Goal: Information Seeking & Learning: Check status

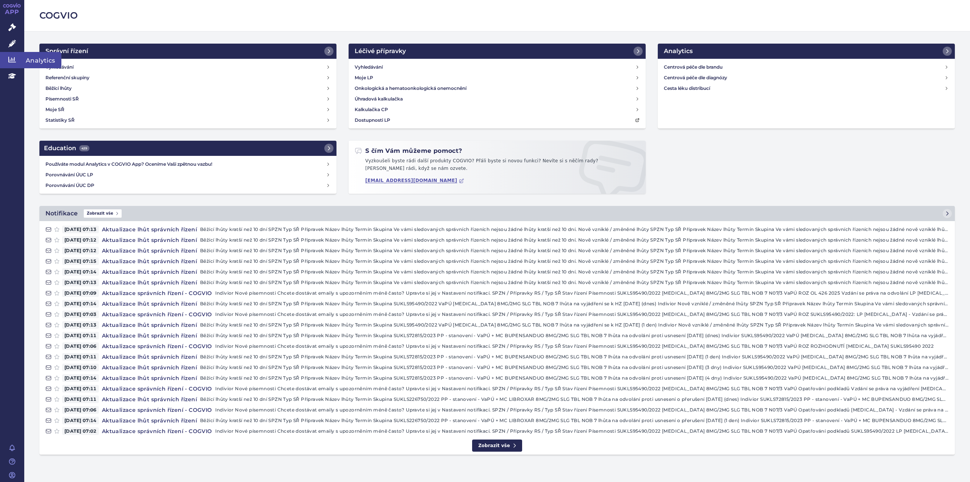
click at [13, 59] on icon at bounding box center [12, 60] width 8 height 6
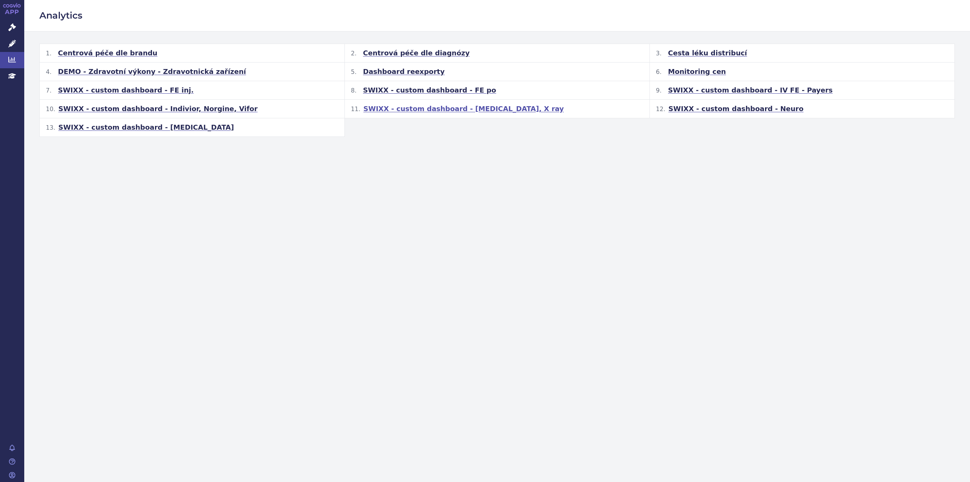
click at [401, 110] on span "SWIXX - custom dashboard - [MEDICAL_DATA], X ray" at bounding box center [463, 108] width 200 height 9
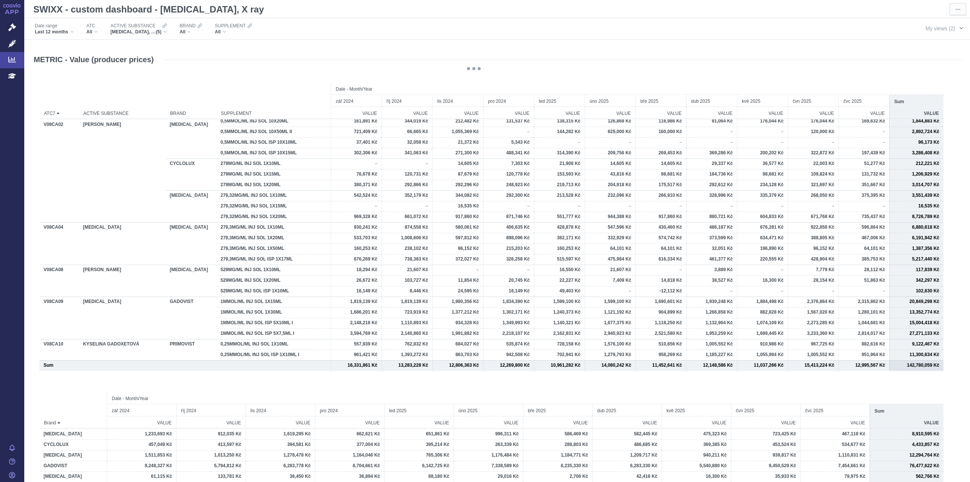
click at [958, 28] on span "button" at bounding box center [961, 28] width 6 height 6
click at [841, 68] on div "x ray" at bounding box center [872, 67] width 92 height 11
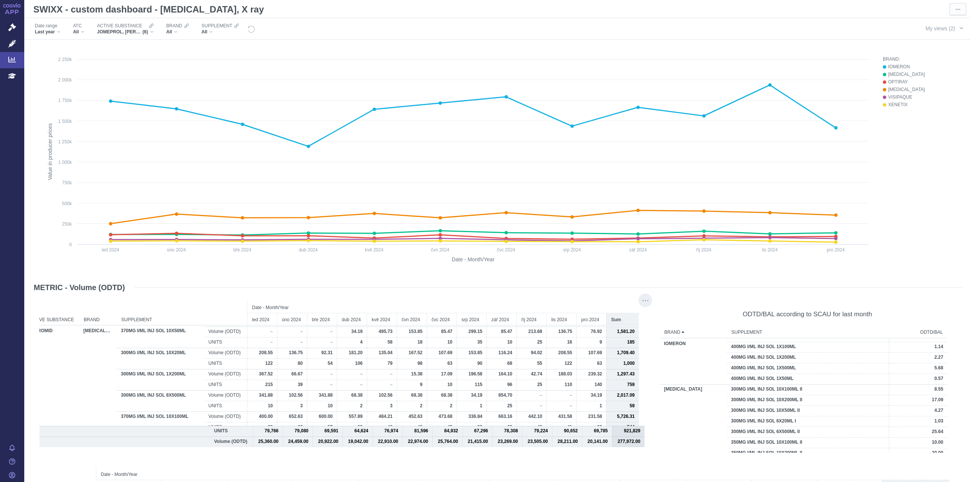
scroll to position [303, 0]
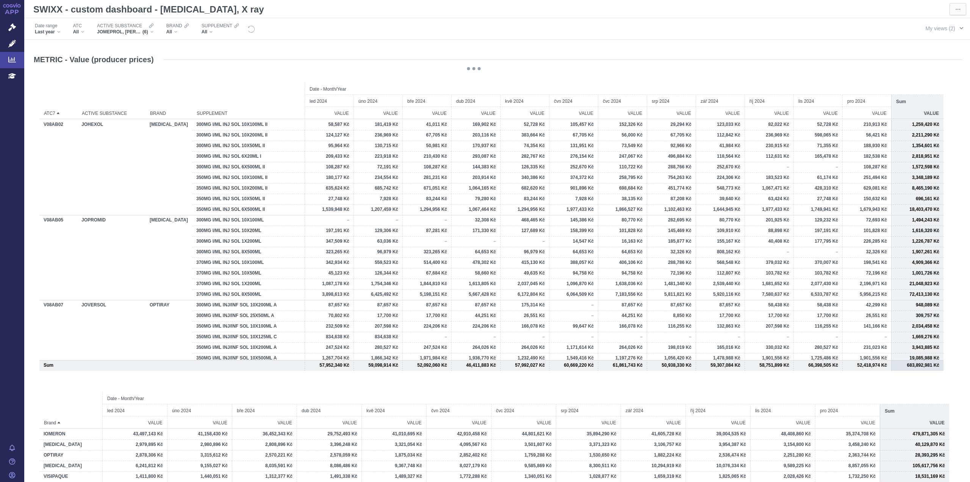
click at [941, 29] on span "My views (2)" at bounding box center [940, 28] width 30 height 8
click at [841, 69] on div "x ray" at bounding box center [872, 67] width 92 height 11
click at [926, 30] on span "My views (2)" at bounding box center [940, 28] width 30 height 8
click at [855, 56] on div "[MEDICAL_DATA]" at bounding box center [872, 57] width 92 height 11
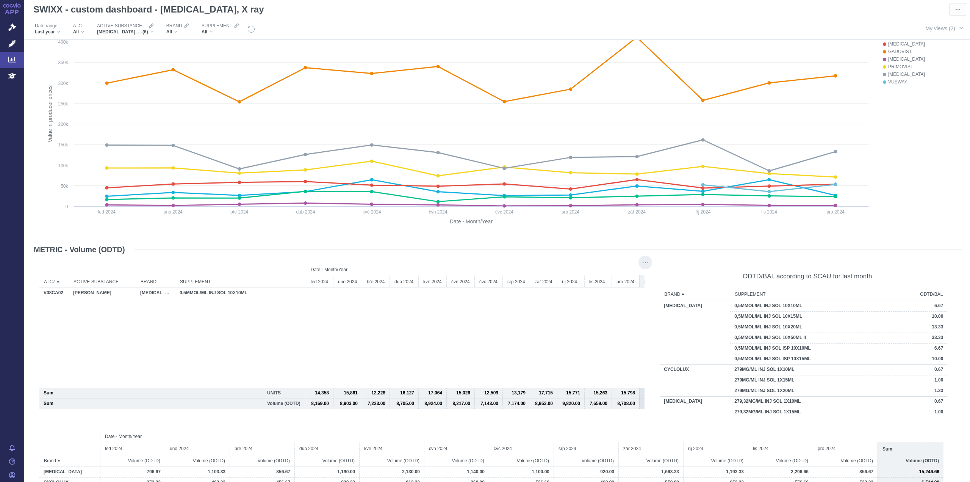
scroll to position [0, 0]
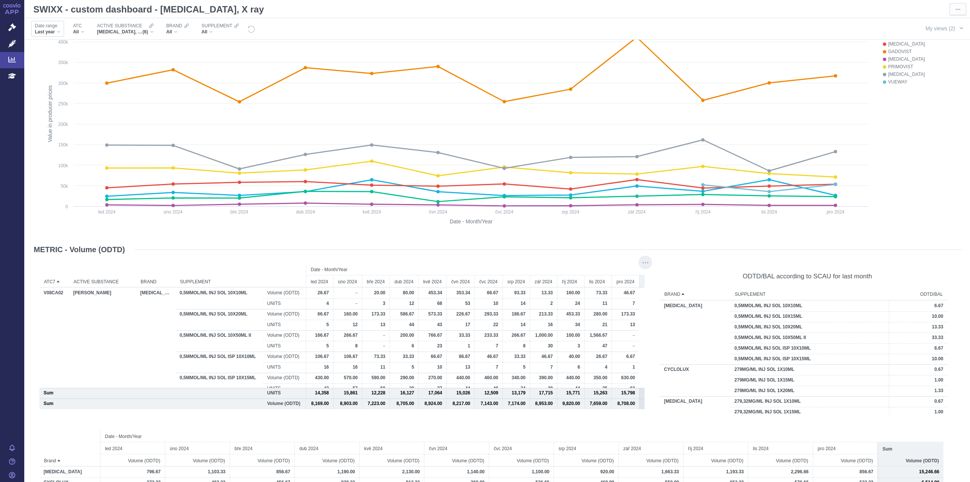
click at [59, 33] on div "Last year" at bounding box center [47, 32] width 25 height 6
click at [42, 79] on button "This year" at bounding box center [61, 81] width 63 height 8
click at [79, 256] on span "Apply" at bounding box center [78, 255] width 13 height 9
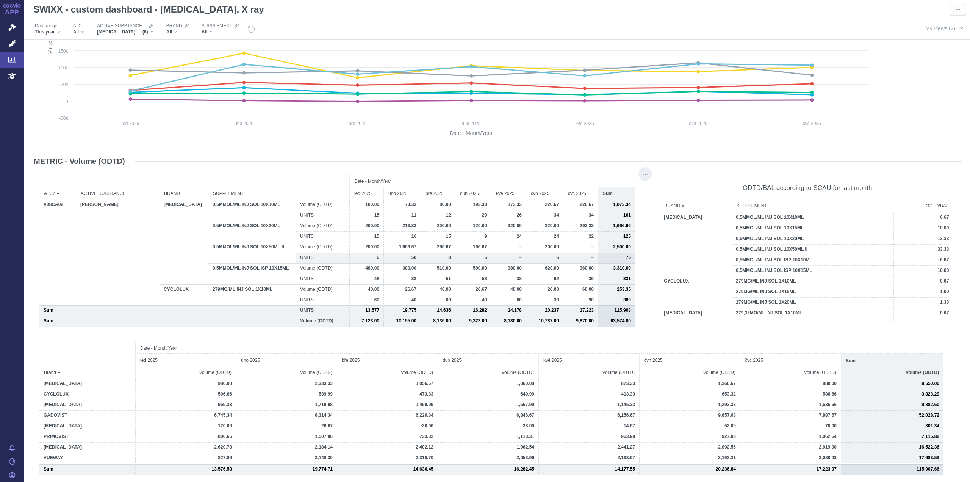
scroll to position [732, 0]
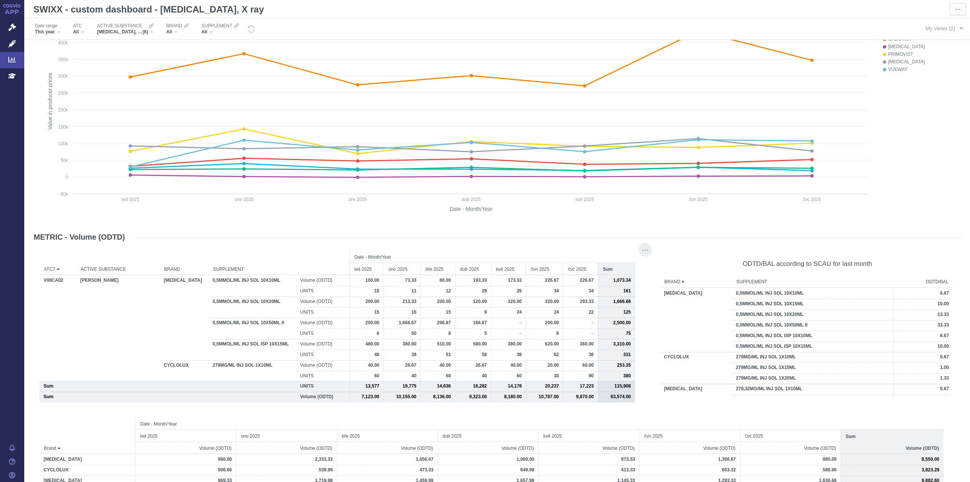
click at [958, 28] on span "button" at bounding box center [961, 28] width 6 height 6
click at [838, 69] on span "x ray" at bounding box center [835, 67] width 10 height 7
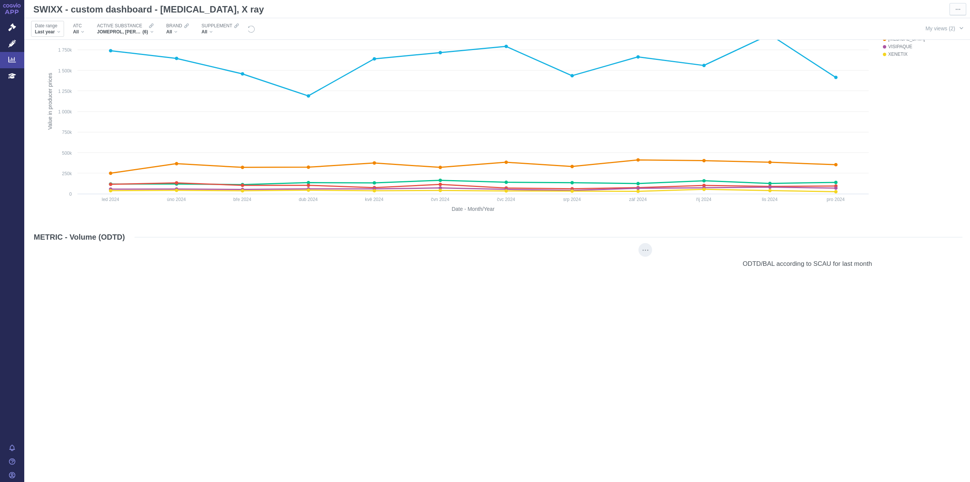
click at [55, 31] on div "Last year" at bounding box center [47, 32] width 25 height 6
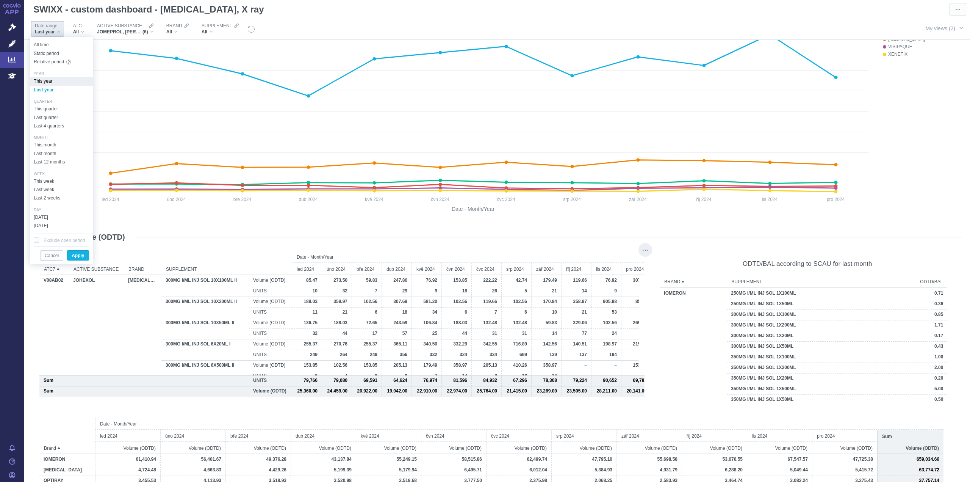
click at [43, 83] on button "This year" at bounding box center [61, 81] width 63 height 8
click at [77, 252] on span "Apply" at bounding box center [78, 255] width 13 height 9
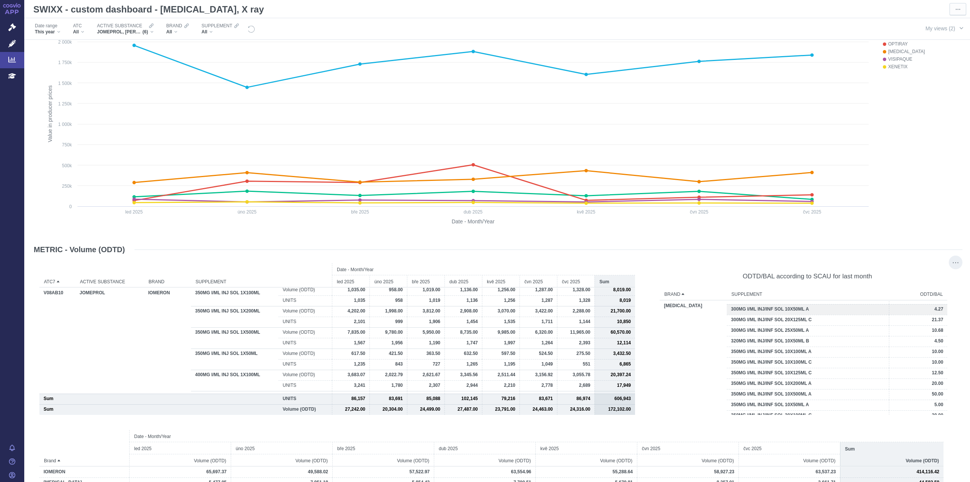
scroll to position [303, 0]
drag, startPoint x: 636, startPoint y: 451, endPoint x: 637, endPoint y: 455, distance: 4.4
click at [638, 457] on div "Date - Month/Year led 2025 úno 2025 bře 2025 dub 2025 kvě 2025 čvn 2025 čvc 202…" at bounding box center [491, 448] width 904 height 37
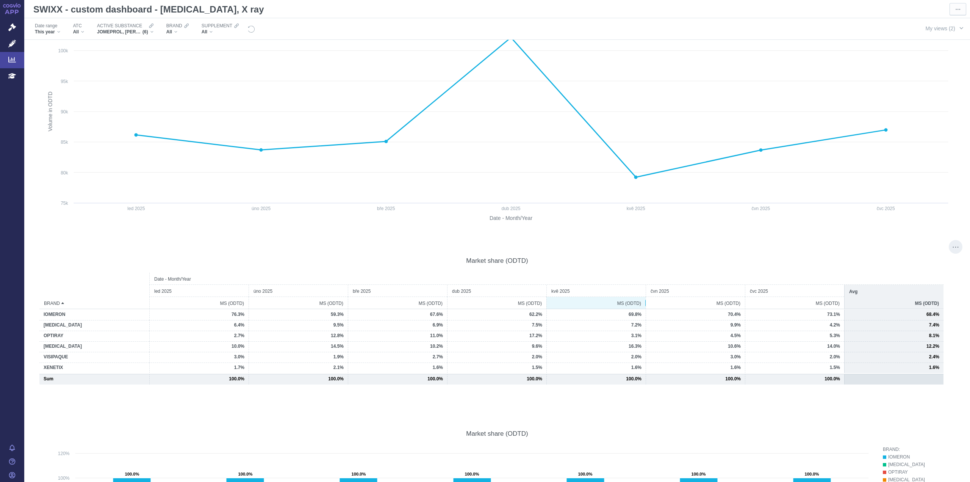
scroll to position [1667, 0]
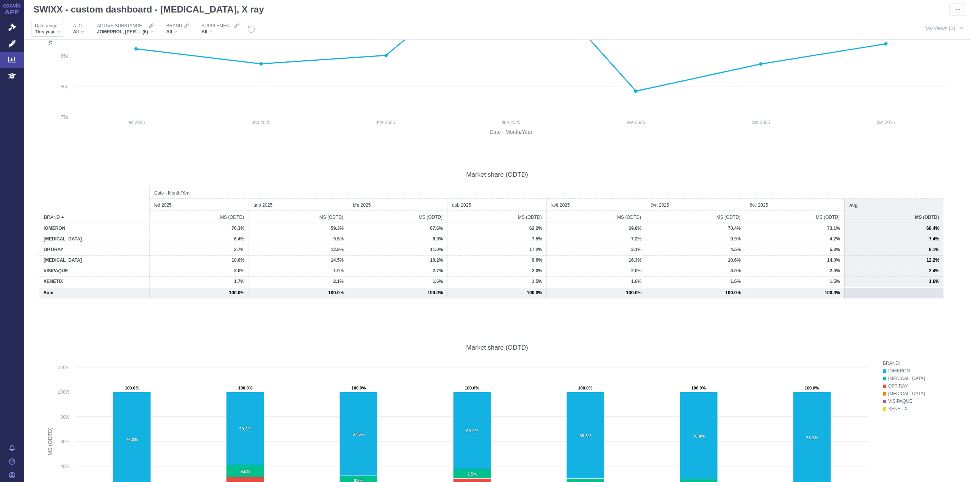
click at [56, 32] on div "This year" at bounding box center [47, 32] width 25 height 6
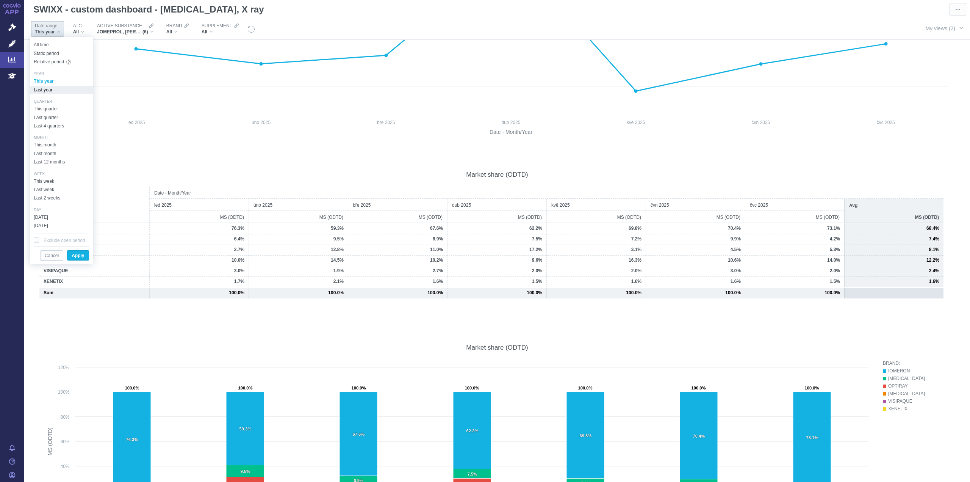
click at [47, 89] on button "Last year" at bounding box center [61, 90] width 63 height 8
click at [78, 252] on span "Apply" at bounding box center [78, 255] width 13 height 9
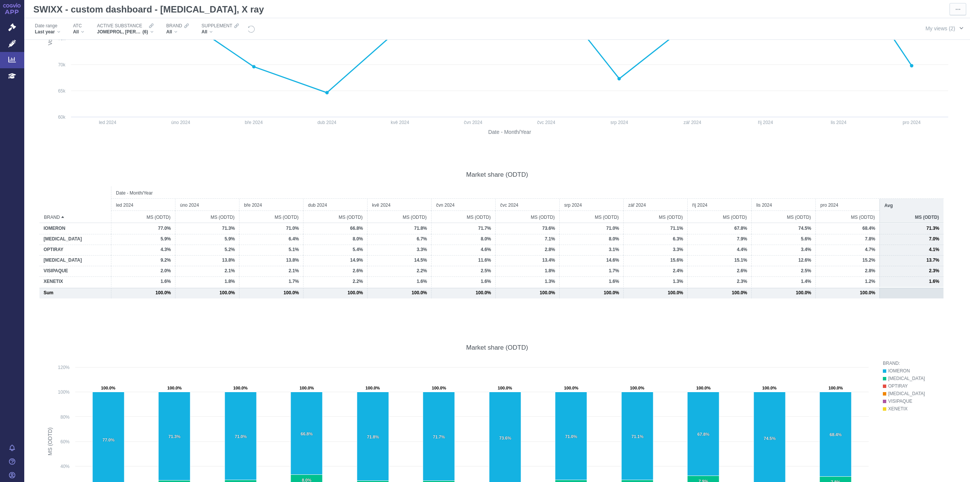
click at [958, 26] on span "button" at bounding box center [961, 28] width 6 height 6
click at [833, 57] on span "[MEDICAL_DATA]" at bounding box center [848, 56] width 37 height 7
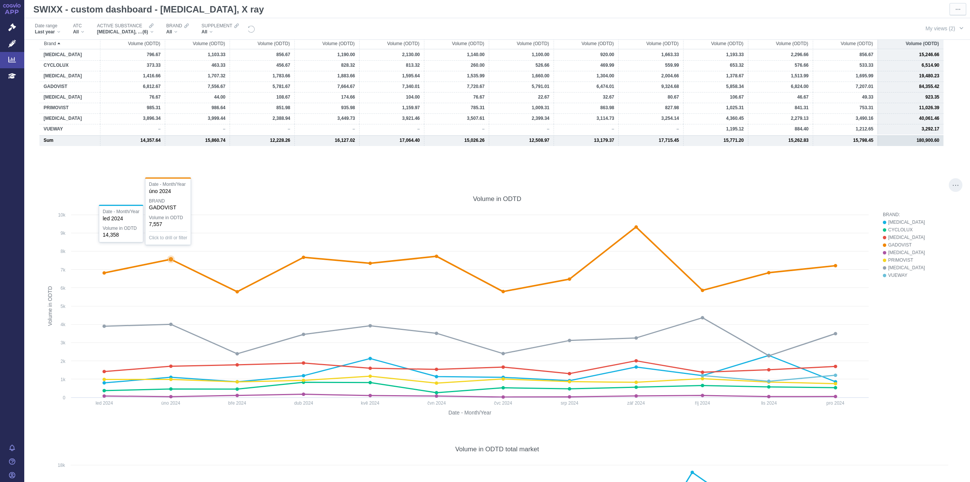
scroll to position [1061, 0]
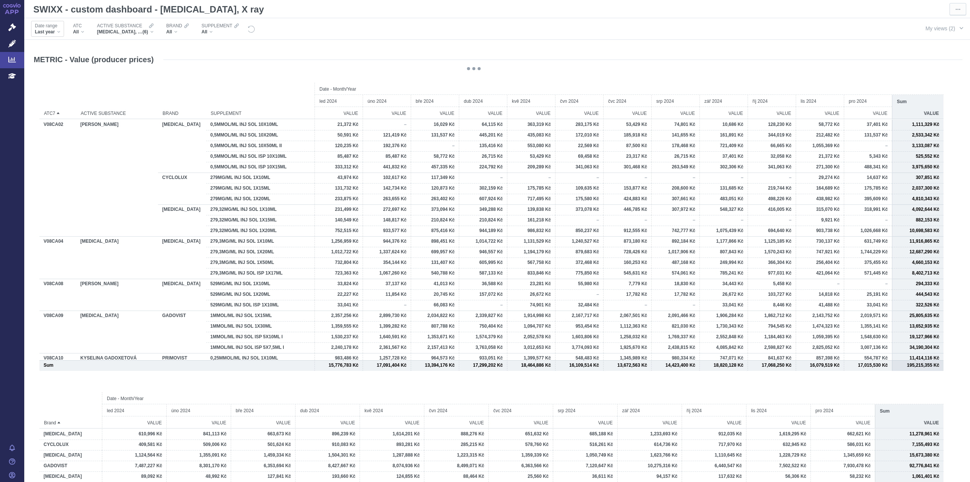
click at [58, 32] on div "Last year" at bounding box center [47, 32] width 25 height 6
click at [42, 81] on button "This year" at bounding box center [61, 81] width 63 height 8
click at [82, 250] on button "Apply" at bounding box center [78, 255] width 22 height 10
